Goal: Task Accomplishment & Management: Use online tool/utility

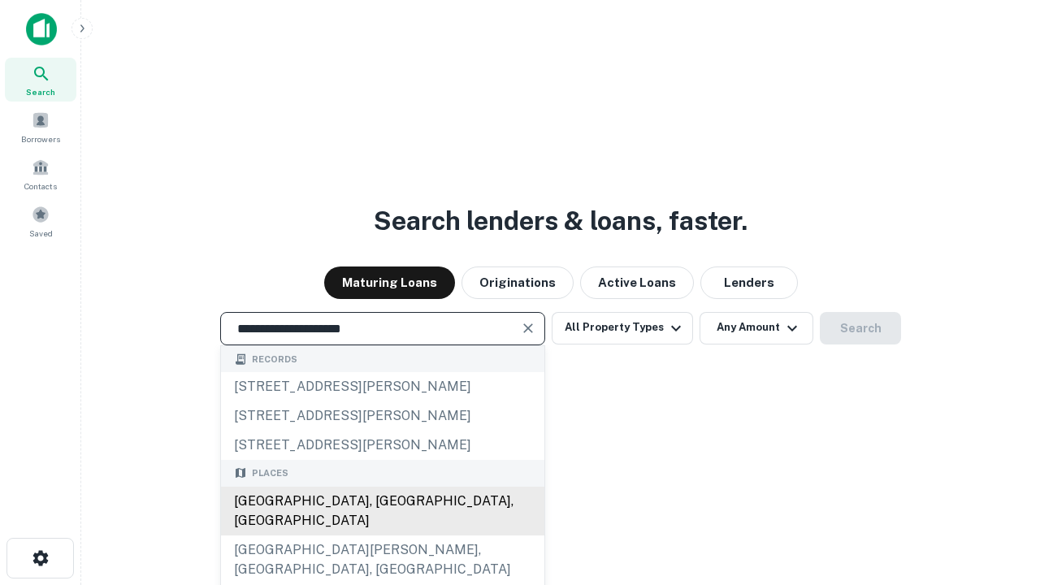
click at [382, 535] on div "[GEOGRAPHIC_DATA], [GEOGRAPHIC_DATA], [GEOGRAPHIC_DATA]" at bounding box center [382, 511] width 323 height 49
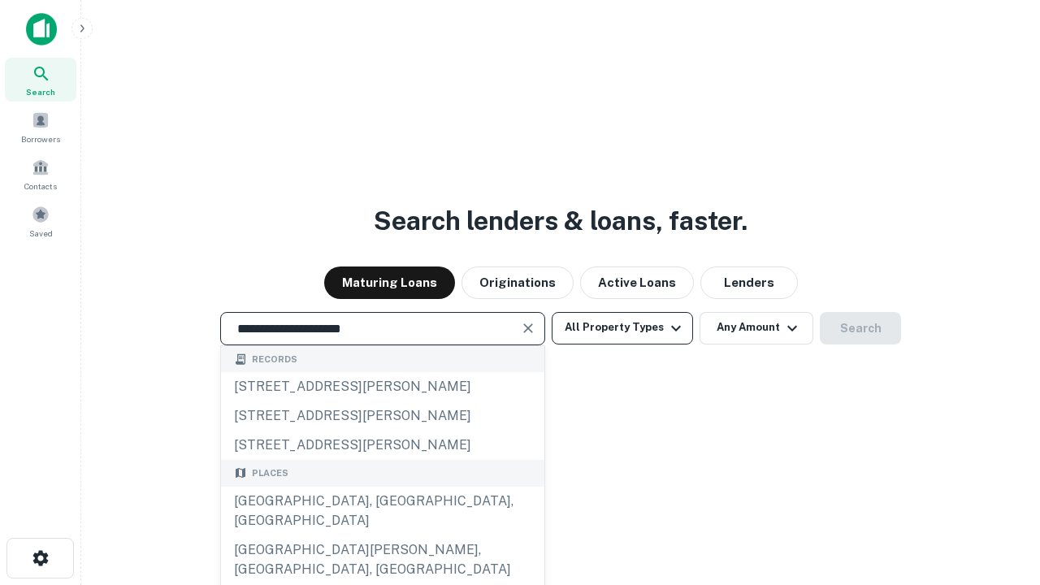
type input "**********"
click at [622, 327] on button "All Property Types" at bounding box center [621, 328] width 141 height 32
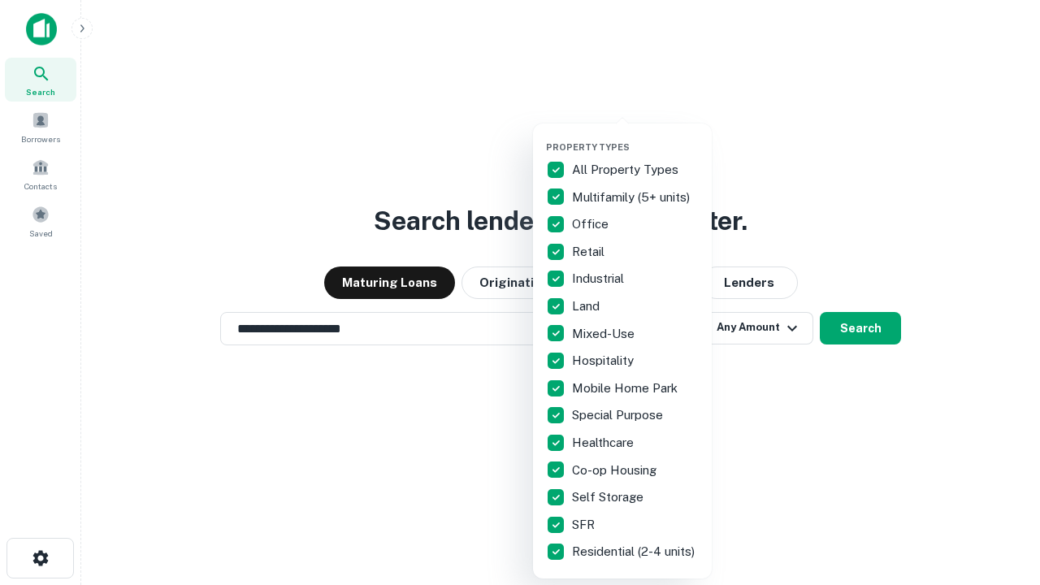
click at [635, 136] on button "button" at bounding box center [635, 136] width 179 height 1
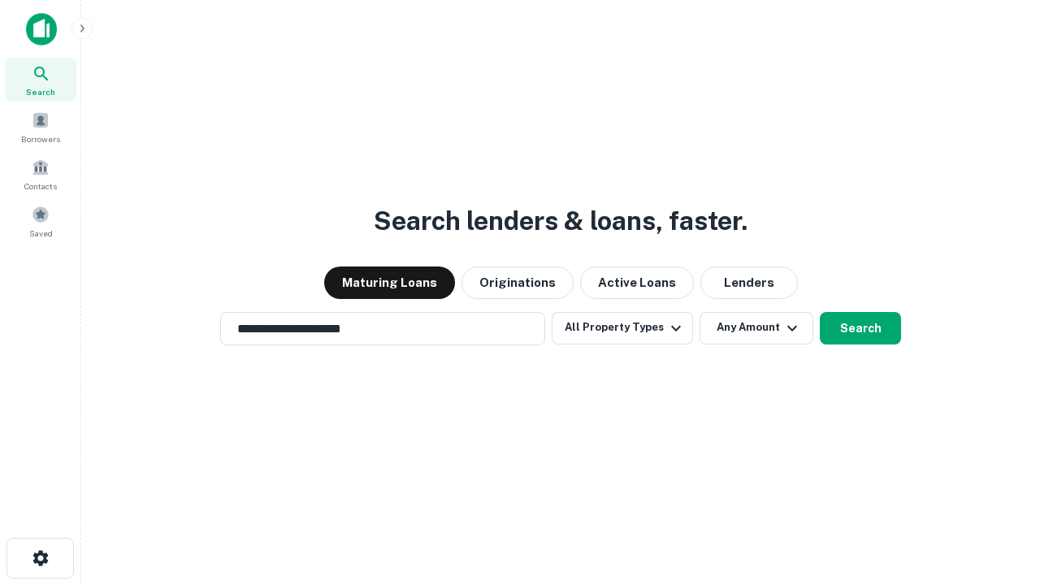
scroll to position [10, 196]
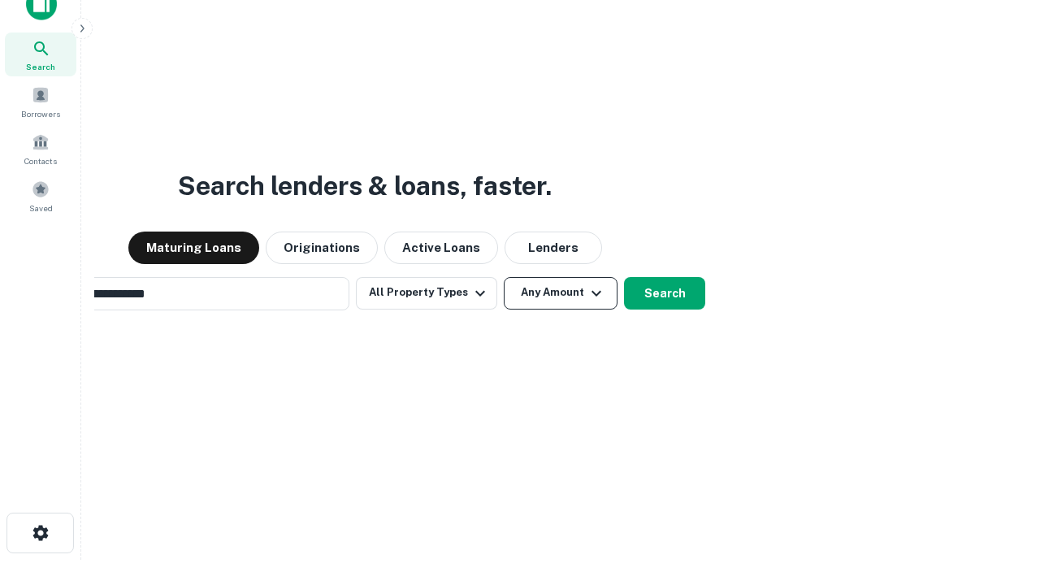
click at [504, 277] on button "Any Amount" at bounding box center [561, 293] width 114 height 32
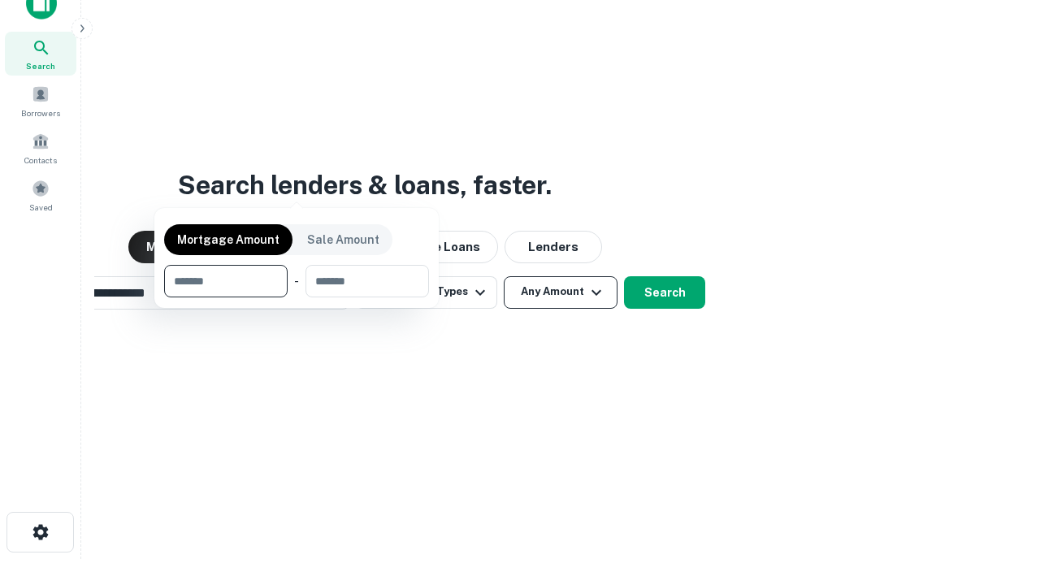
scroll to position [117, 460]
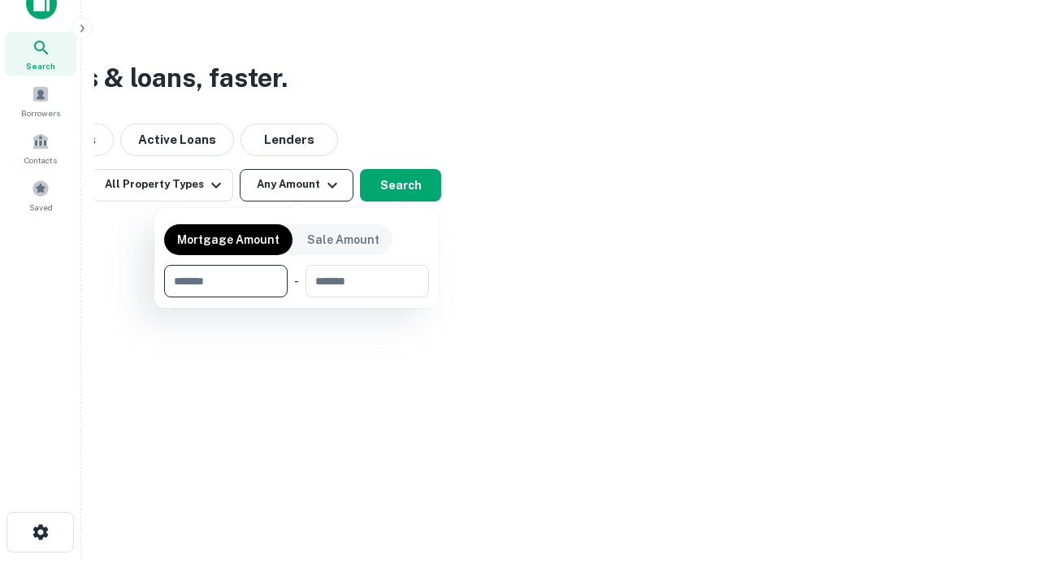
type input "*******"
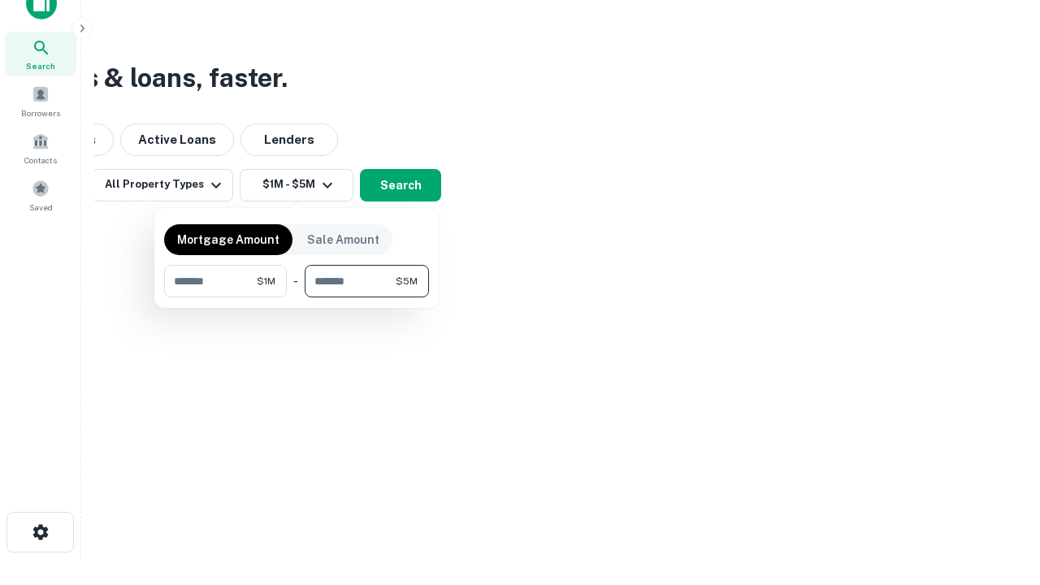
type input "*******"
click at [296, 297] on button "button" at bounding box center [296, 297] width 265 height 1
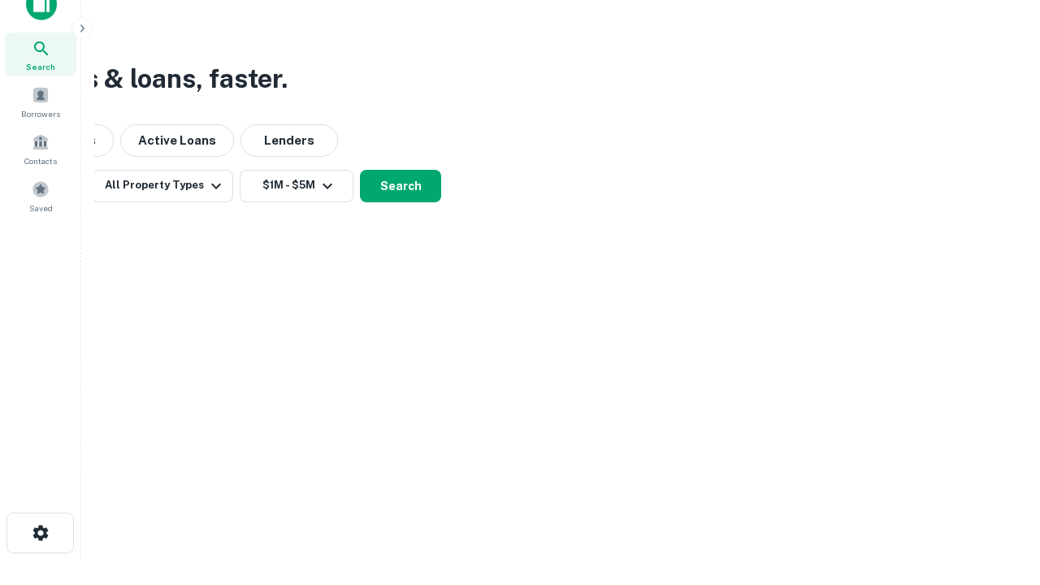
scroll to position [10, 300]
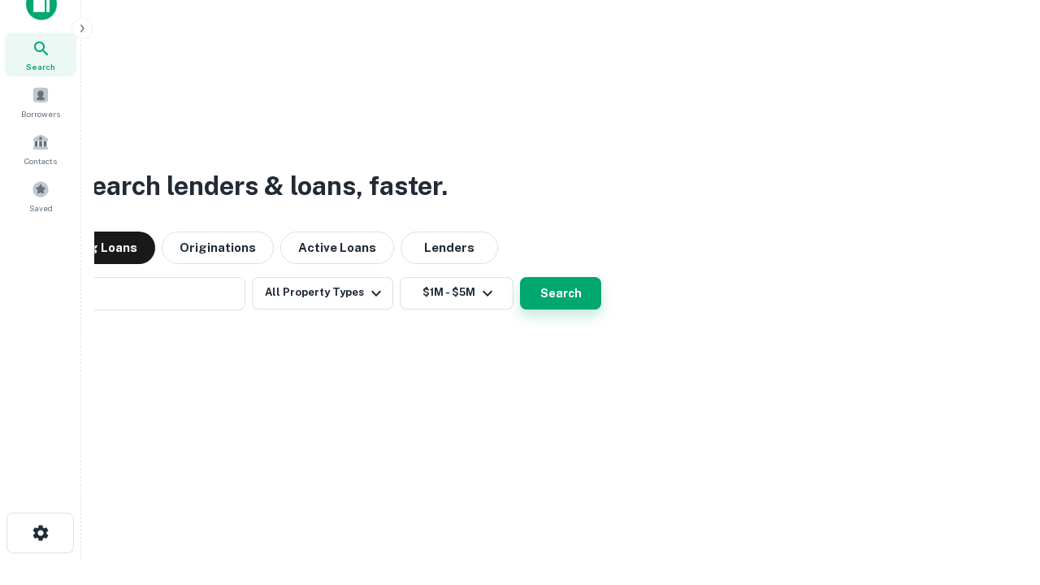
click at [520, 277] on button "Search" at bounding box center [560, 293] width 81 height 32
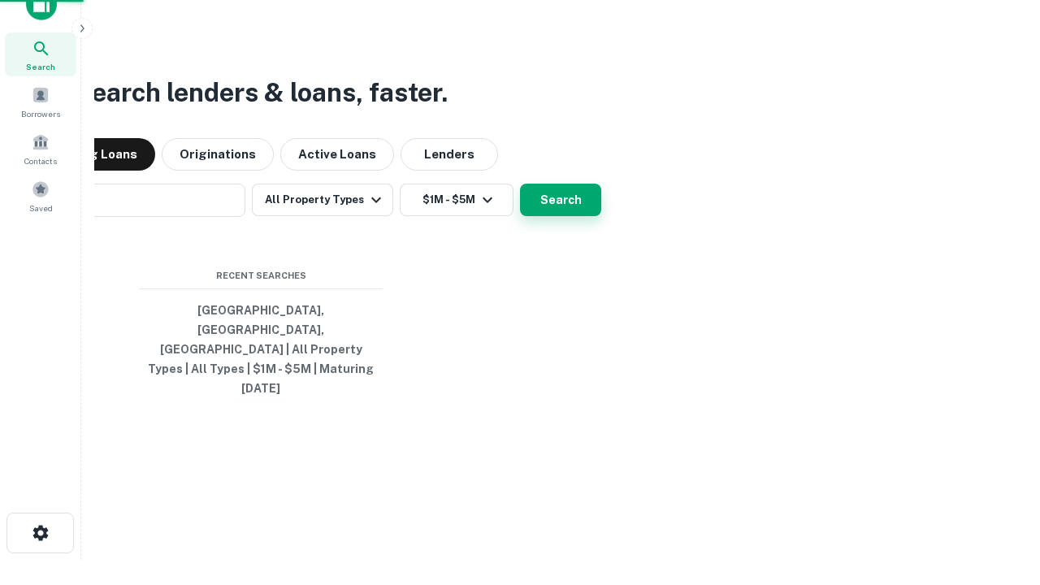
scroll to position [43, 460]
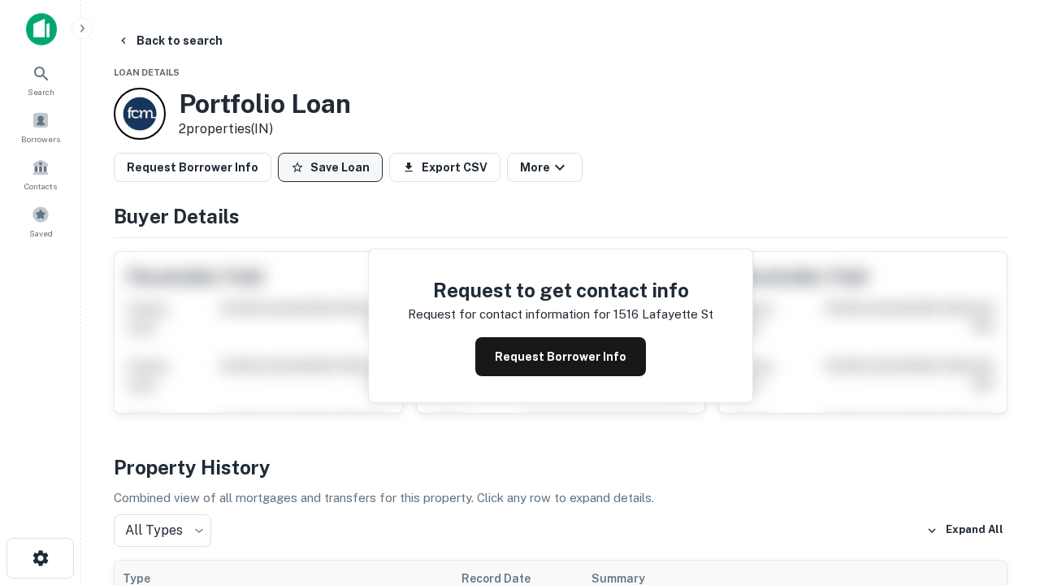
click at [330, 167] on button "Save Loan" at bounding box center [330, 167] width 105 height 29
click at [334, 167] on button "Save Loan" at bounding box center [330, 167] width 105 height 29
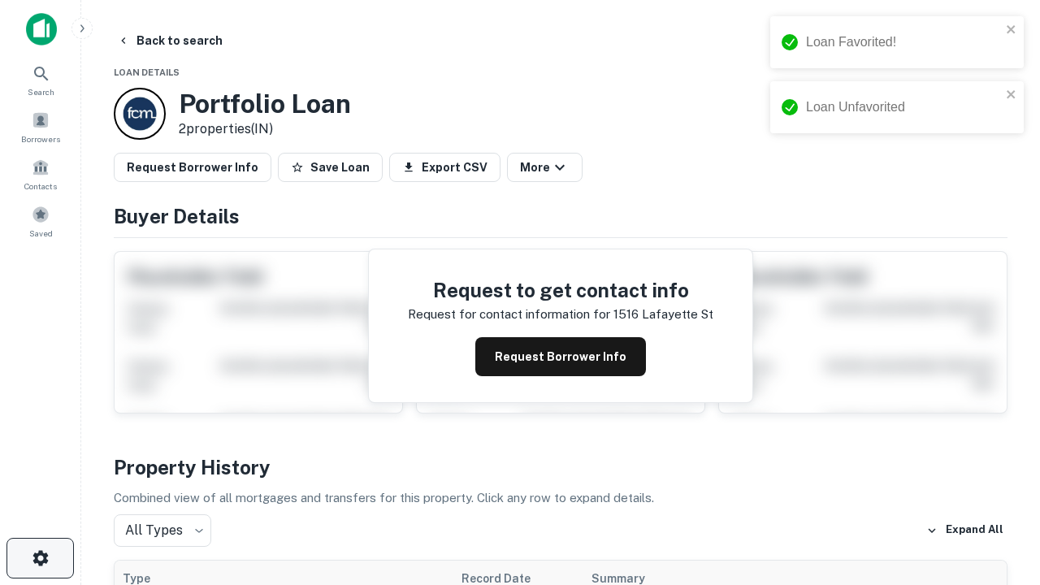
click at [40, 558] on icon "button" at bounding box center [40, 557] width 19 height 19
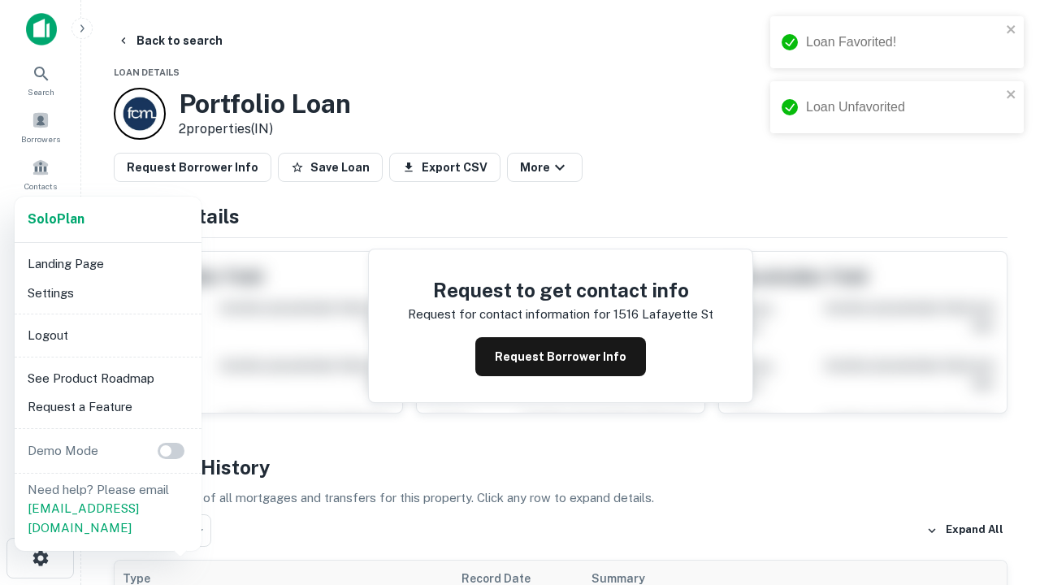
click at [107, 335] on li "Logout" at bounding box center [108, 335] width 174 height 29
